Goal: Find contact information: Find contact information

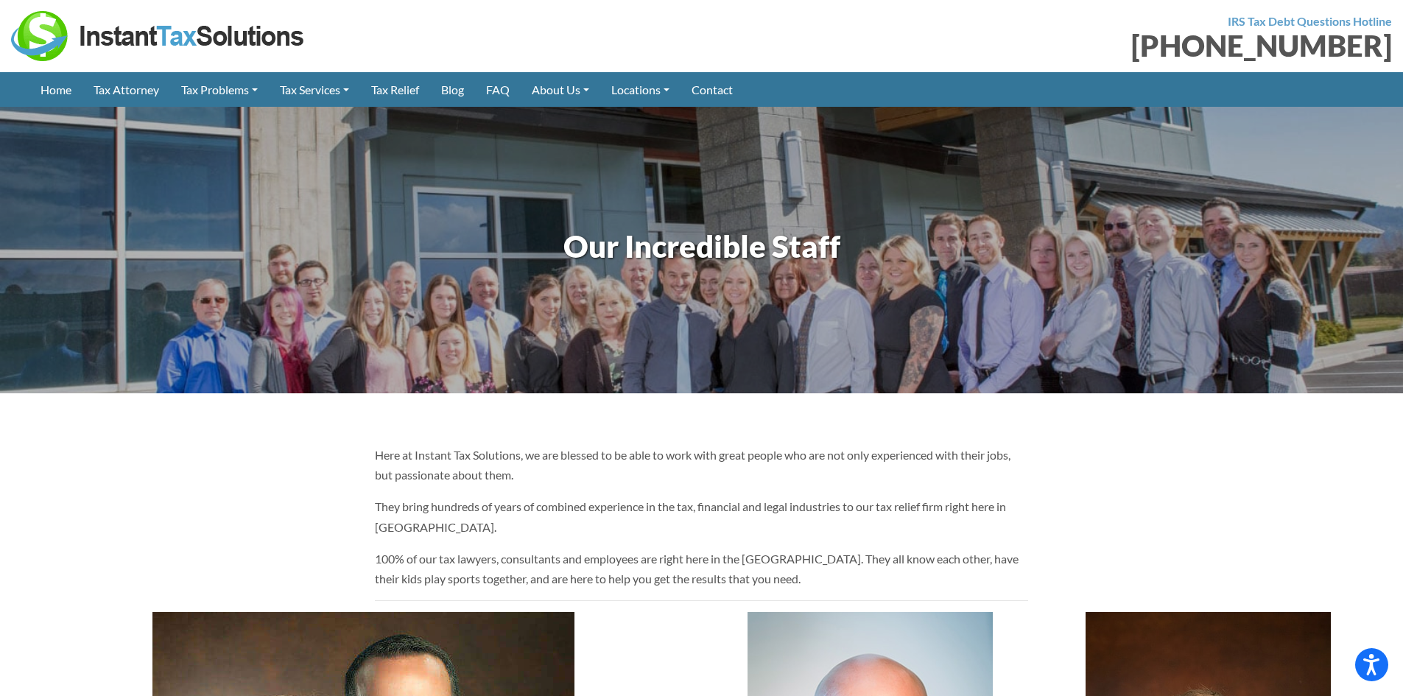
click at [475, 13] on div at bounding box center [351, 36] width 680 height 50
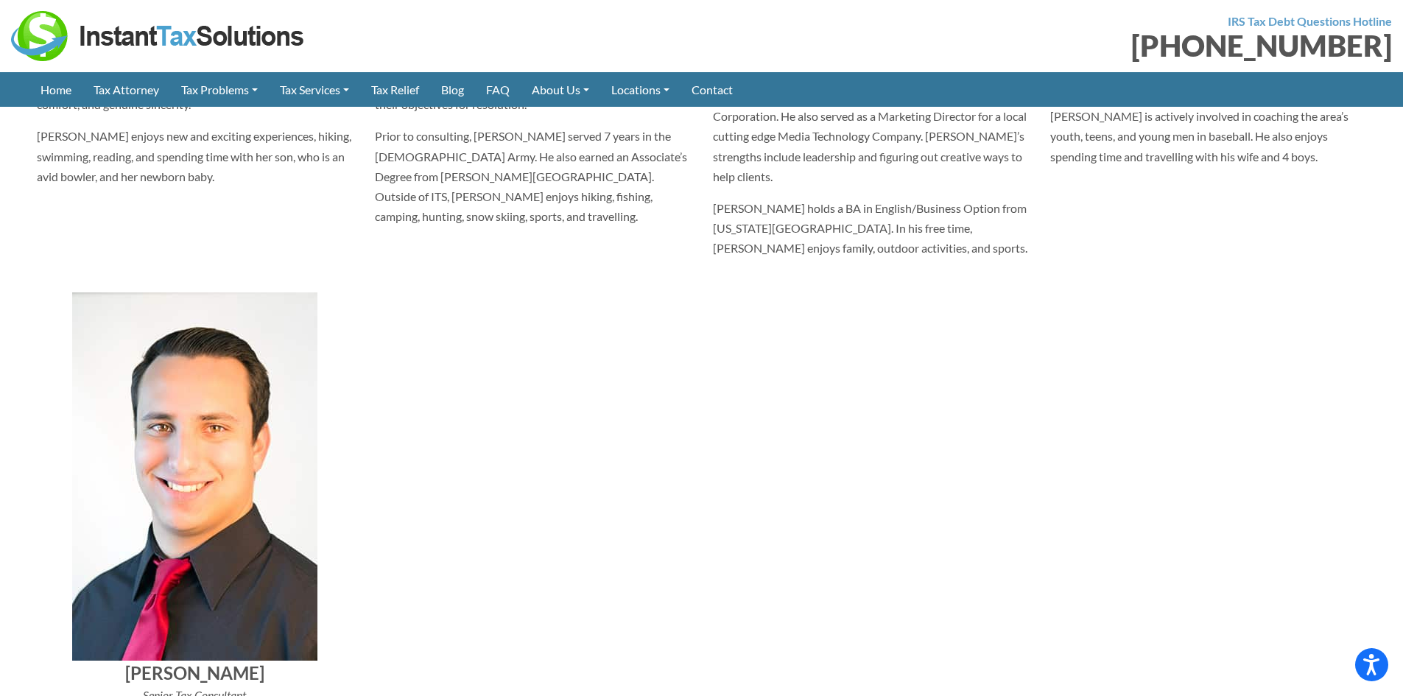
scroll to position [5450, 0]
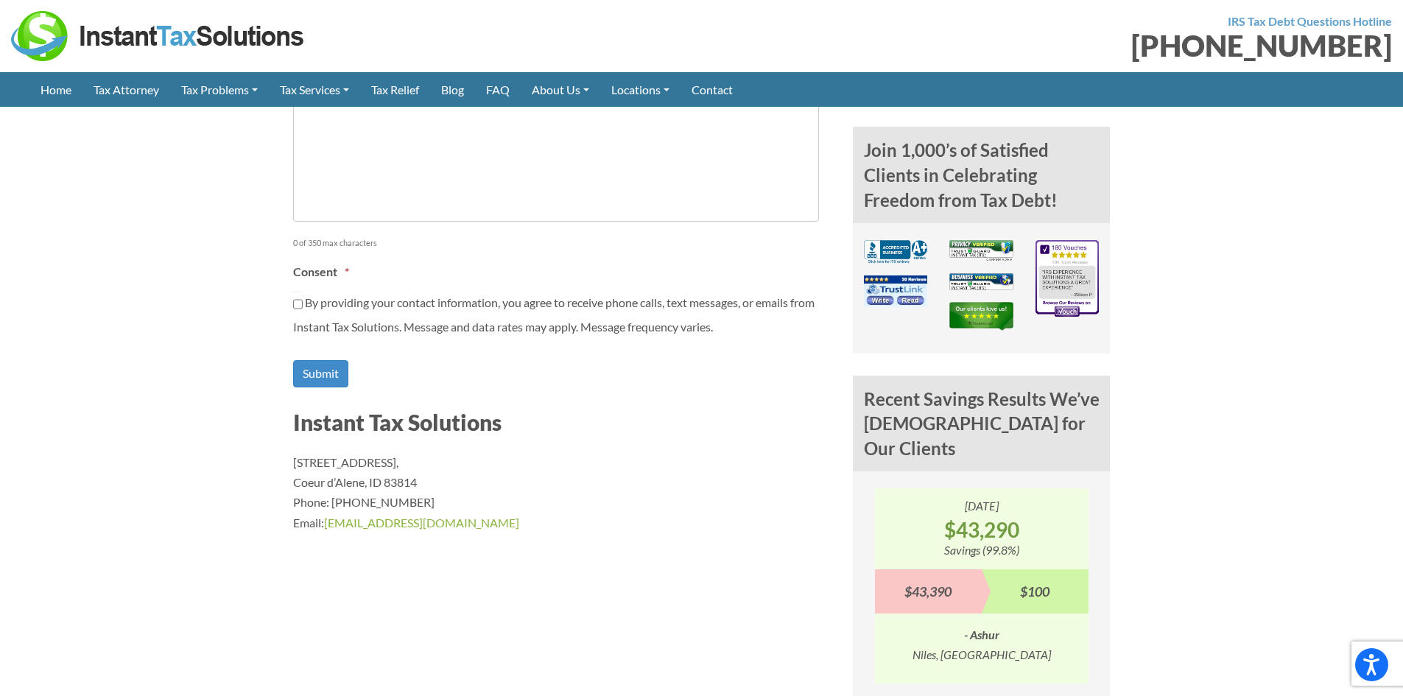
scroll to position [1105, 0]
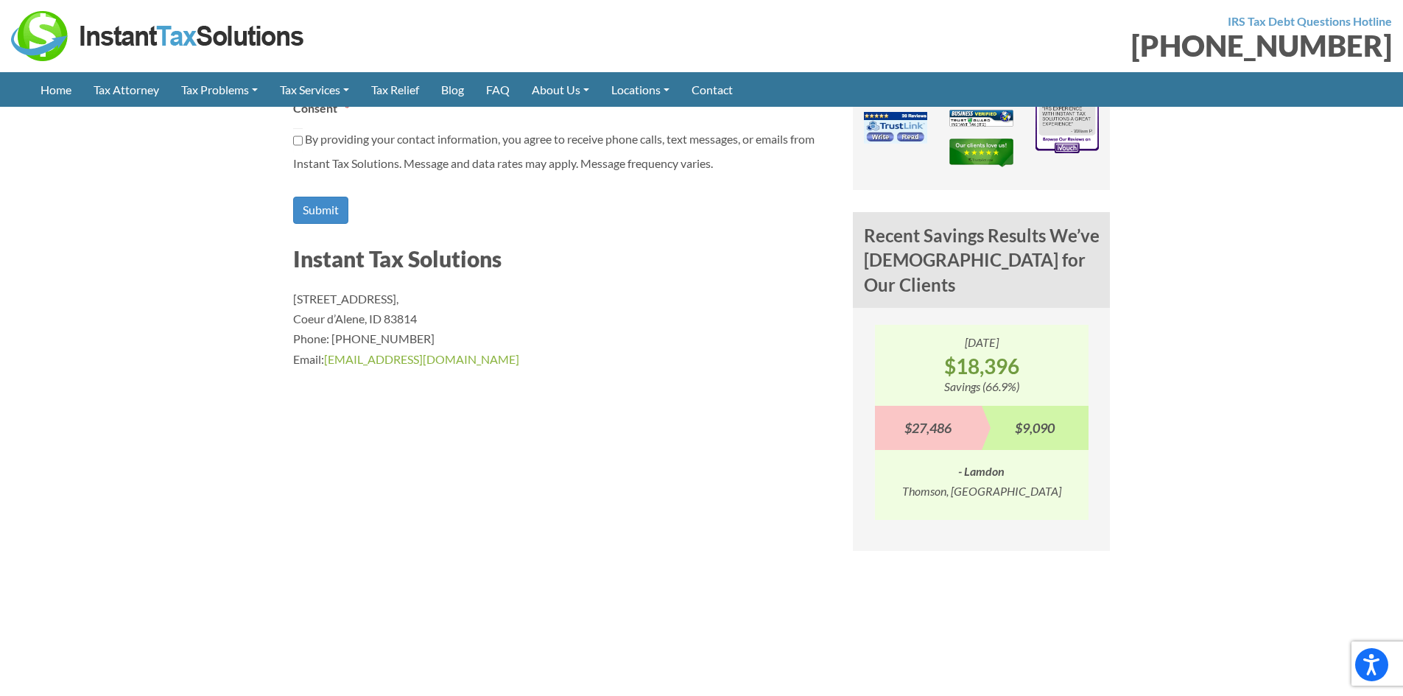
drag, startPoint x: 370, startPoint y: 320, endPoint x: 421, endPoint y: 322, distance: 51.6
click at [421, 322] on p "1110 W Park Pl STE 208, Coeur d’Alene, ID 83814 Phone: (888) 946-2999 Email: in…" at bounding box center [562, 329] width 538 height 80
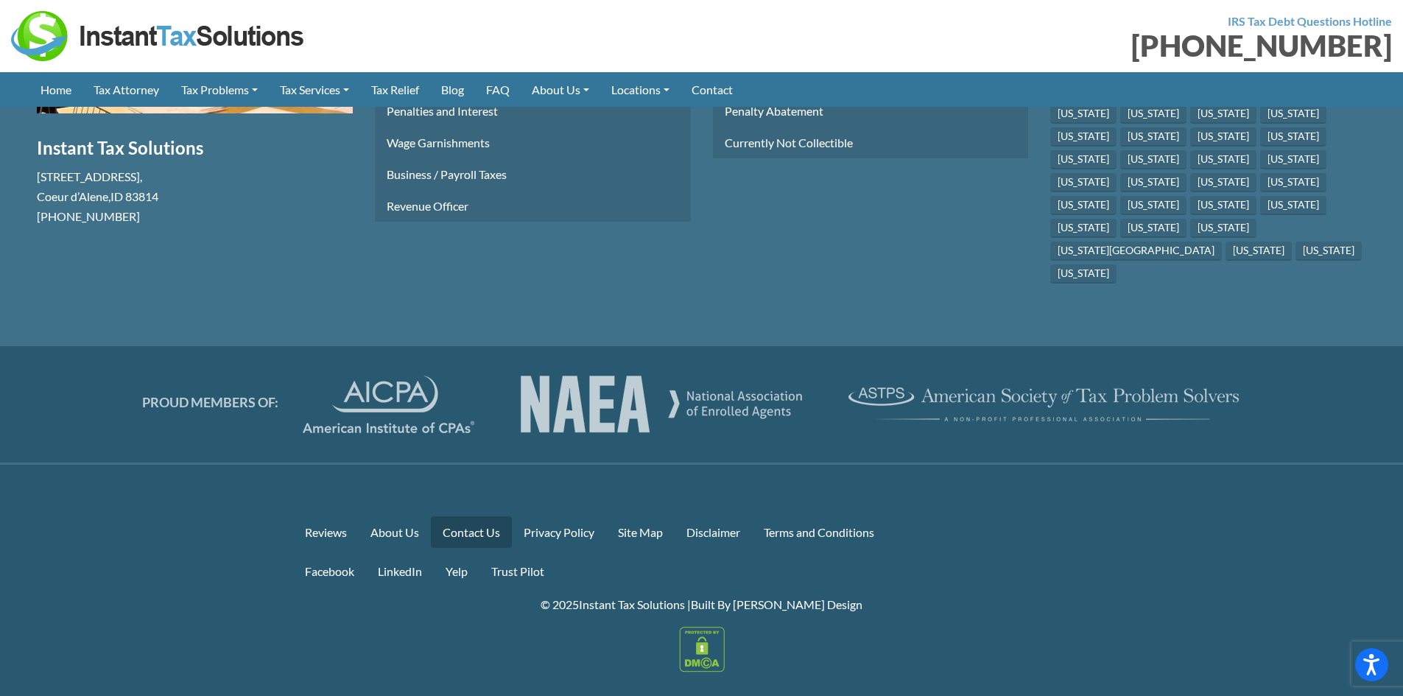
scroll to position [2528, 0]
click at [401, 514] on link "About Us" at bounding box center [395, 530] width 72 height 32
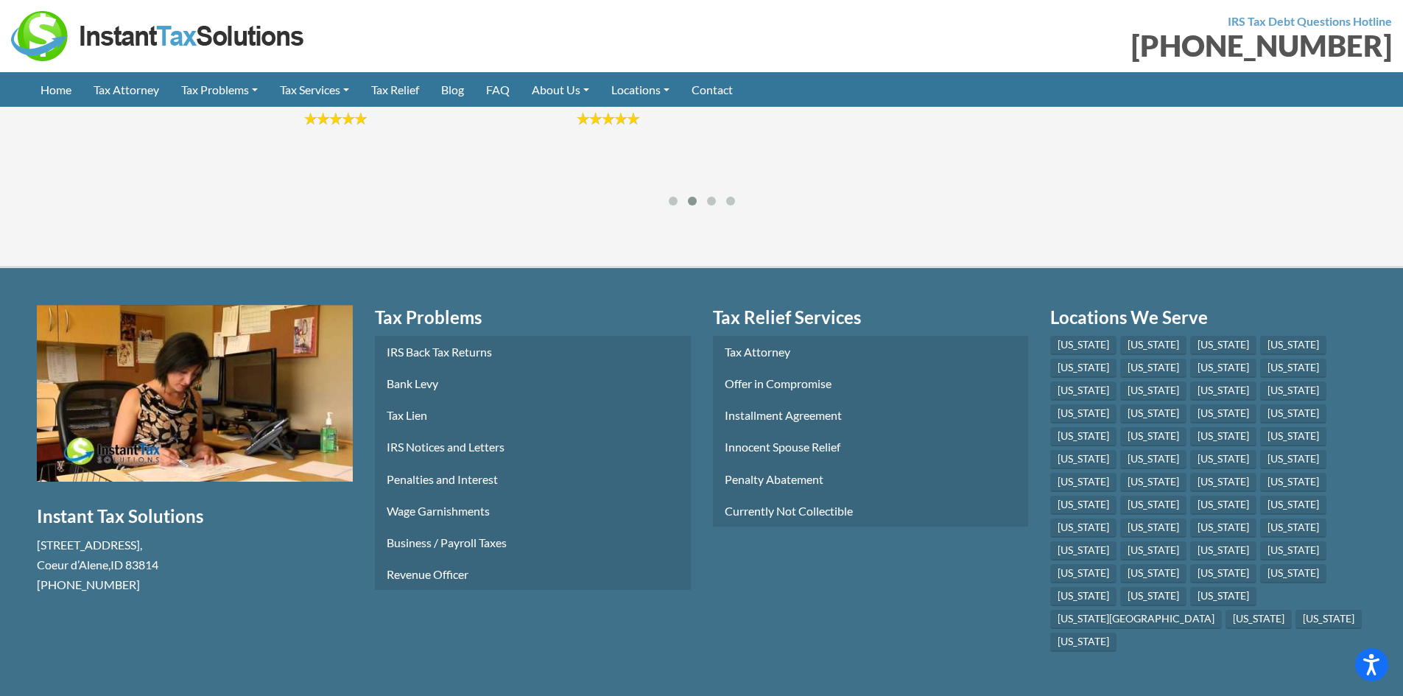
scroll to position [2062, 0]
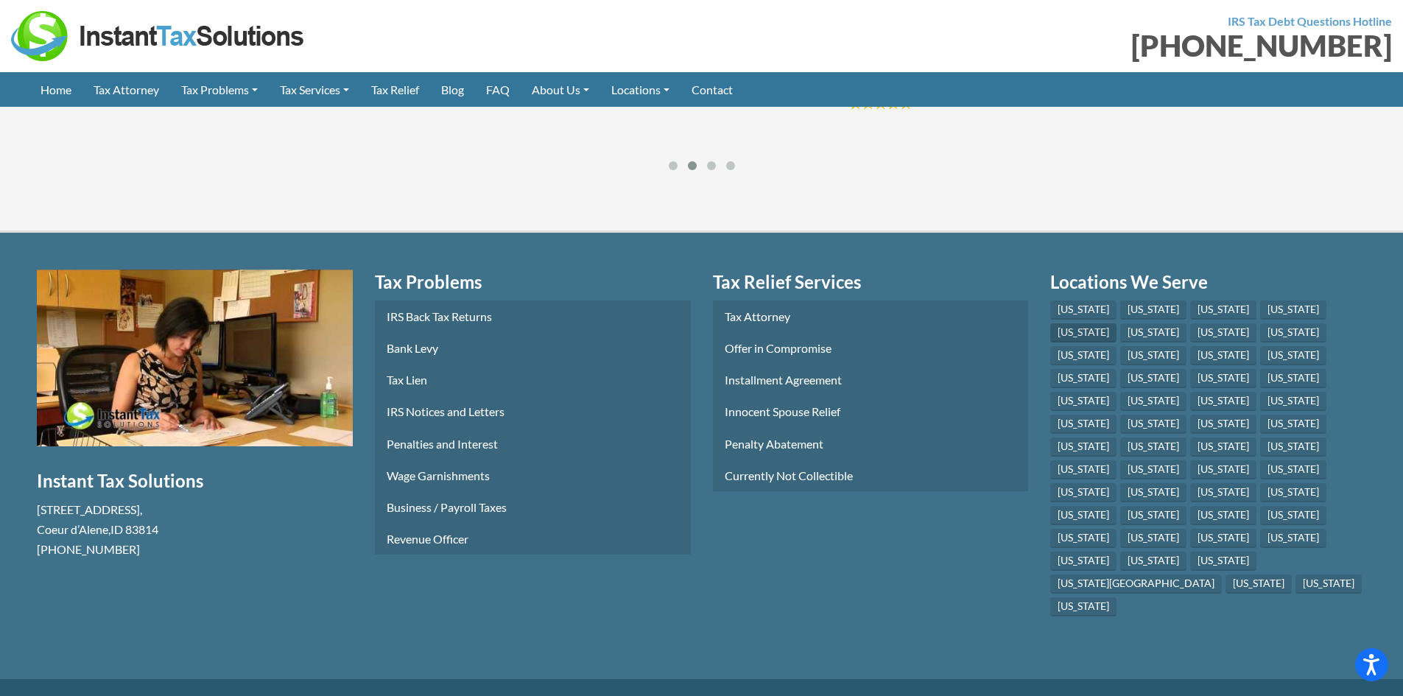
click at [1117, 323] on link "[US_STATE]" at bounding box center [1083, 332] width 66 height 19
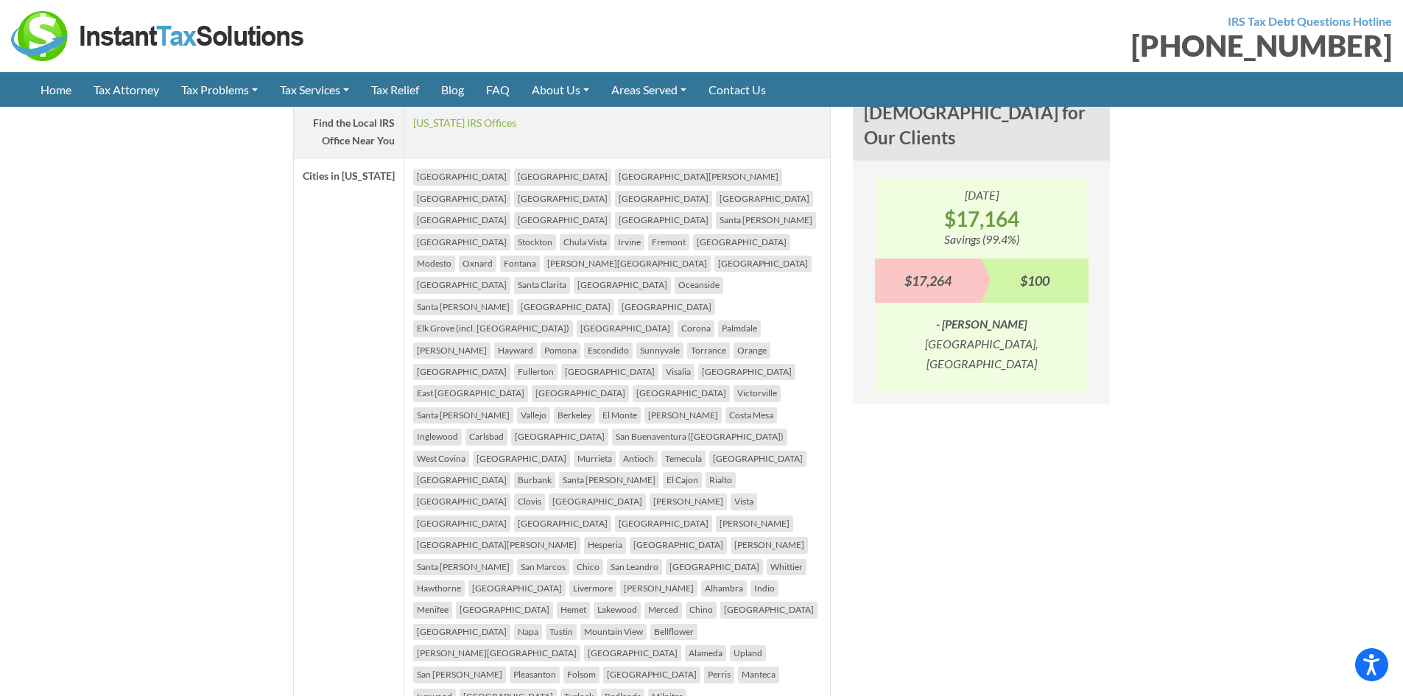
scroll to position [1178, 0]
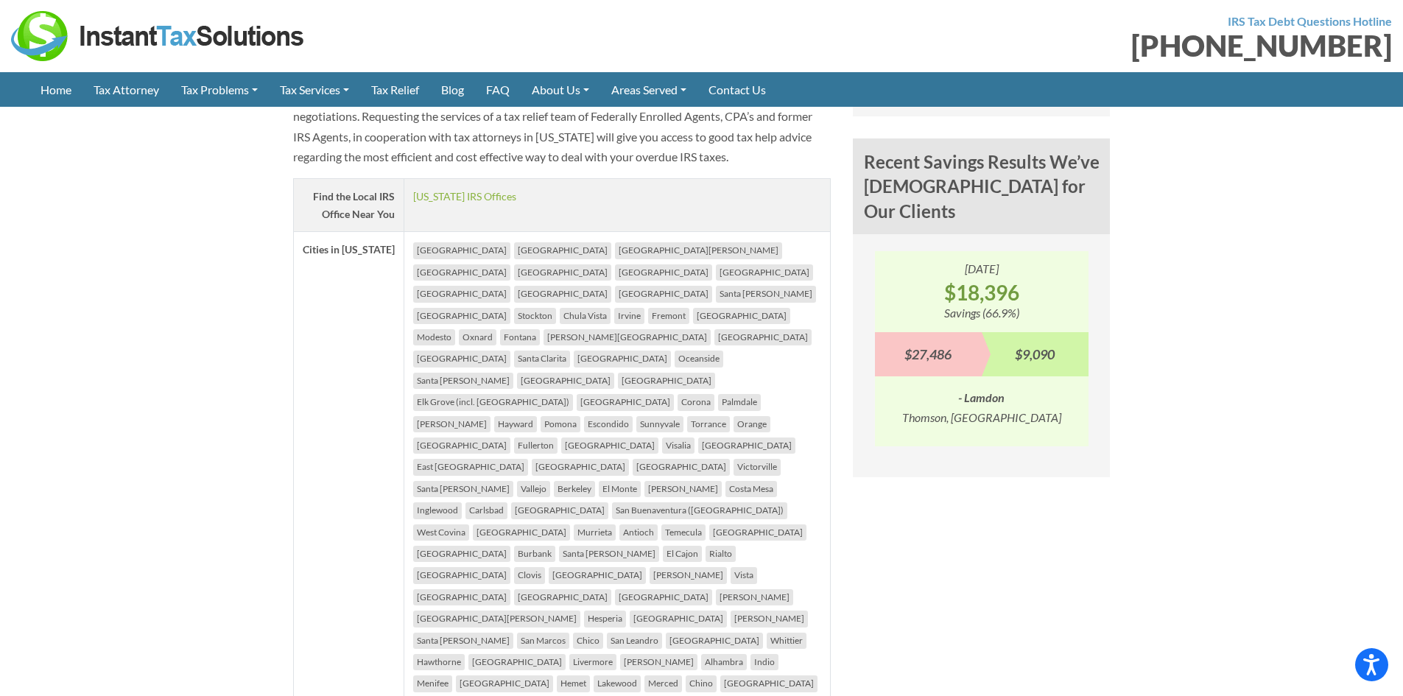
click at [734, 459] on li "Victorville" at bounding box center [757, 467] width 47 height 16
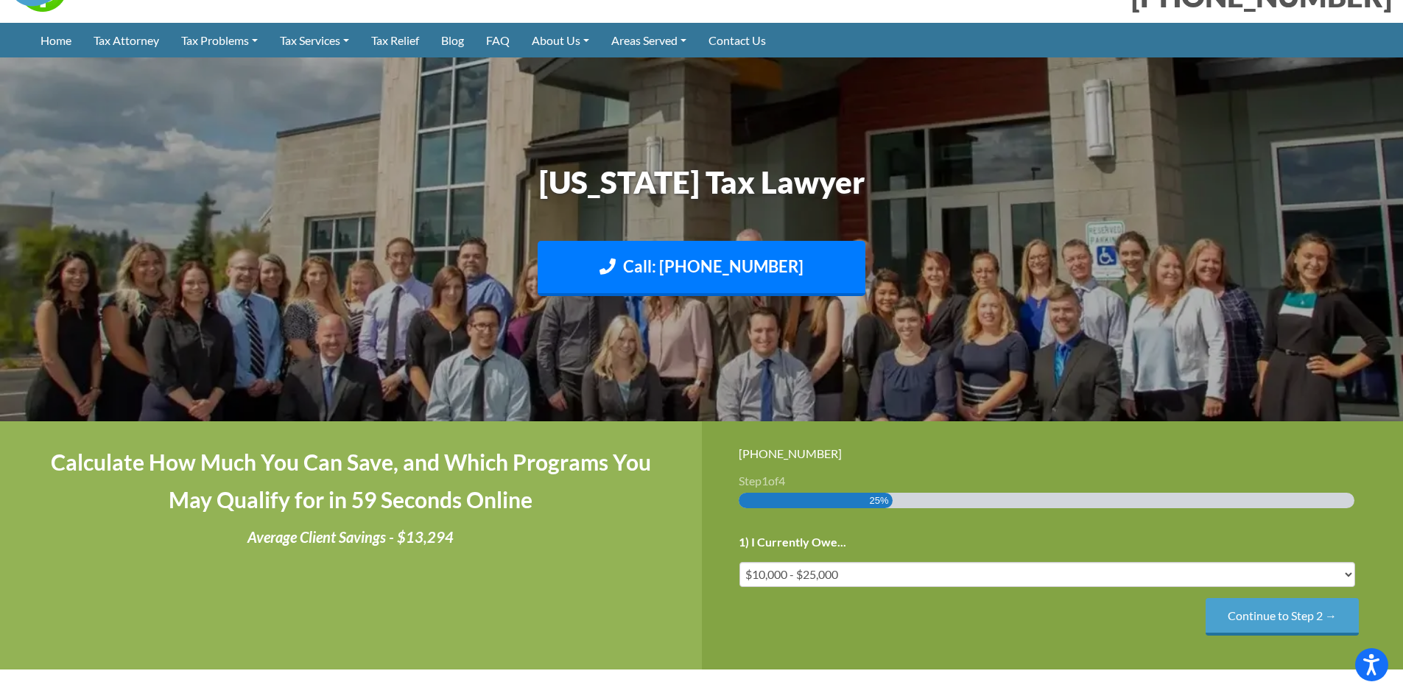
scroll to position [0, 0]
